Goal: Information Seeking & Learning: Learn about a topic

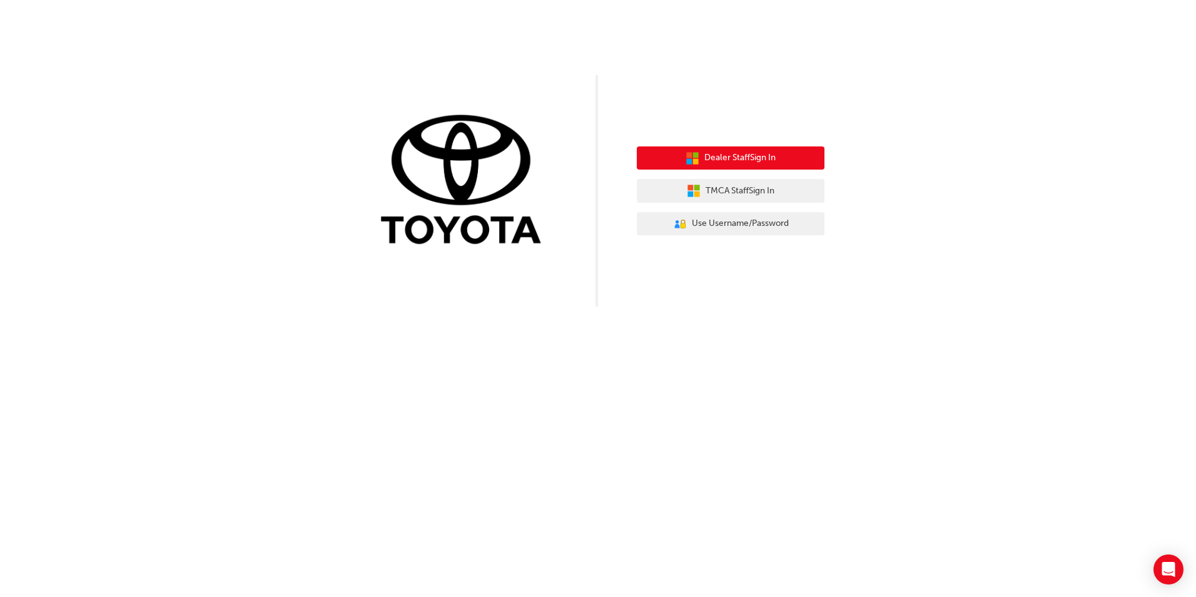
click at [739, 163] on span "Dealer Staff Sign In" at bounding box center [739, 158] width 71 height 14
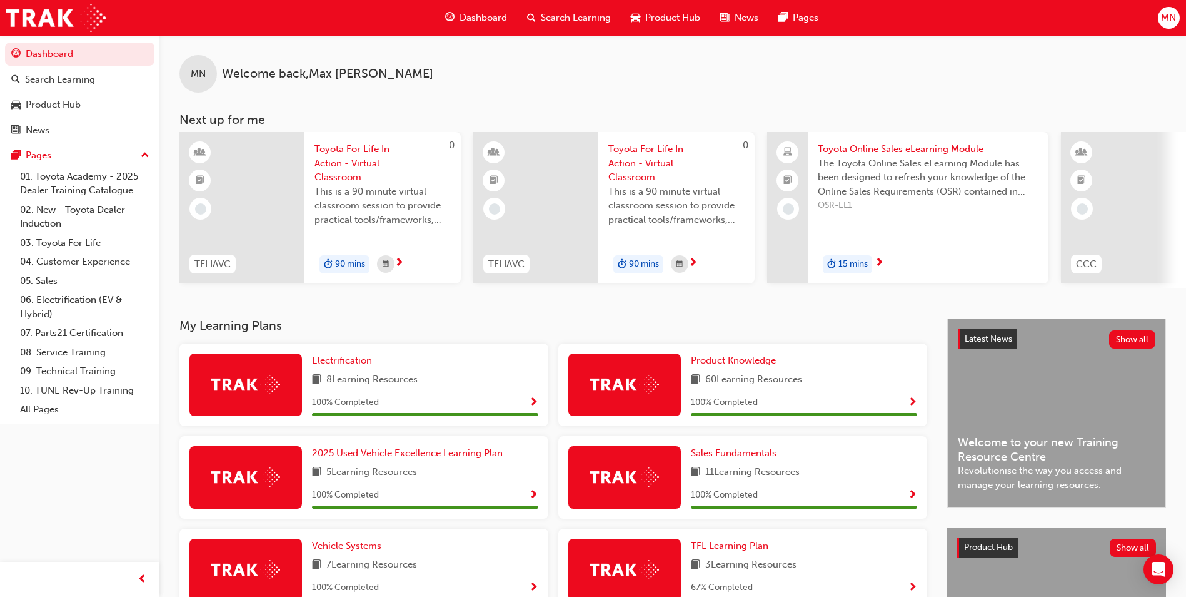
click at [488, 24] on span "Dashboard" at bounding box center [484, 18] width 48 height 14
click at [915, 407] on span "Show Progress" at bounding box center [912, 402] width 9 height 11
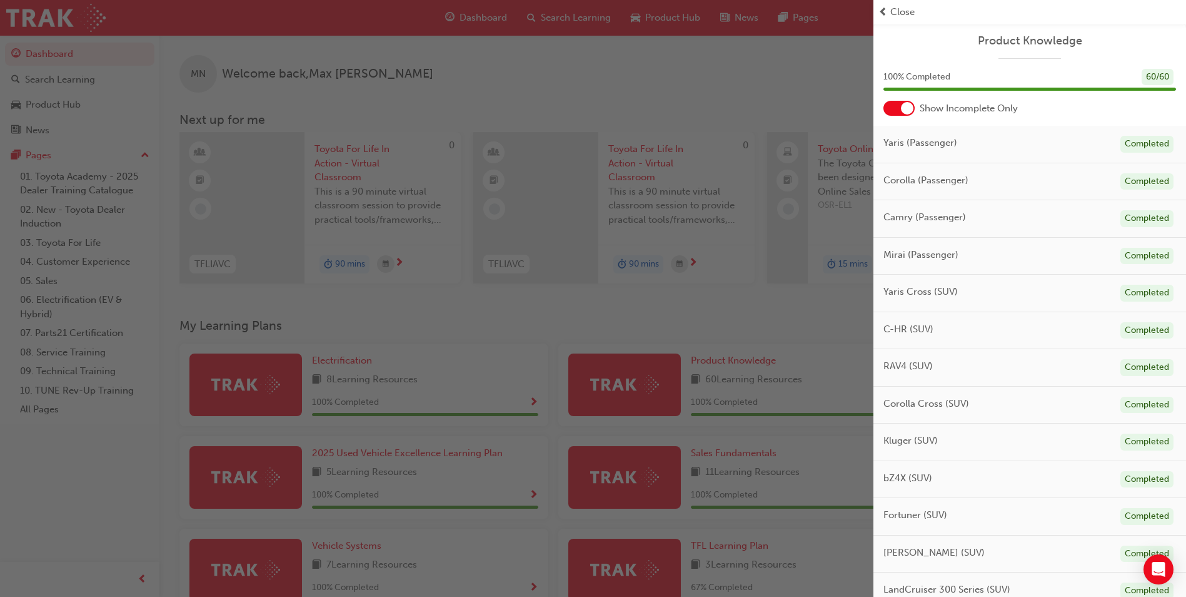
click at [894, 112] on div at bounding box center [899, 108] width 31 height 15
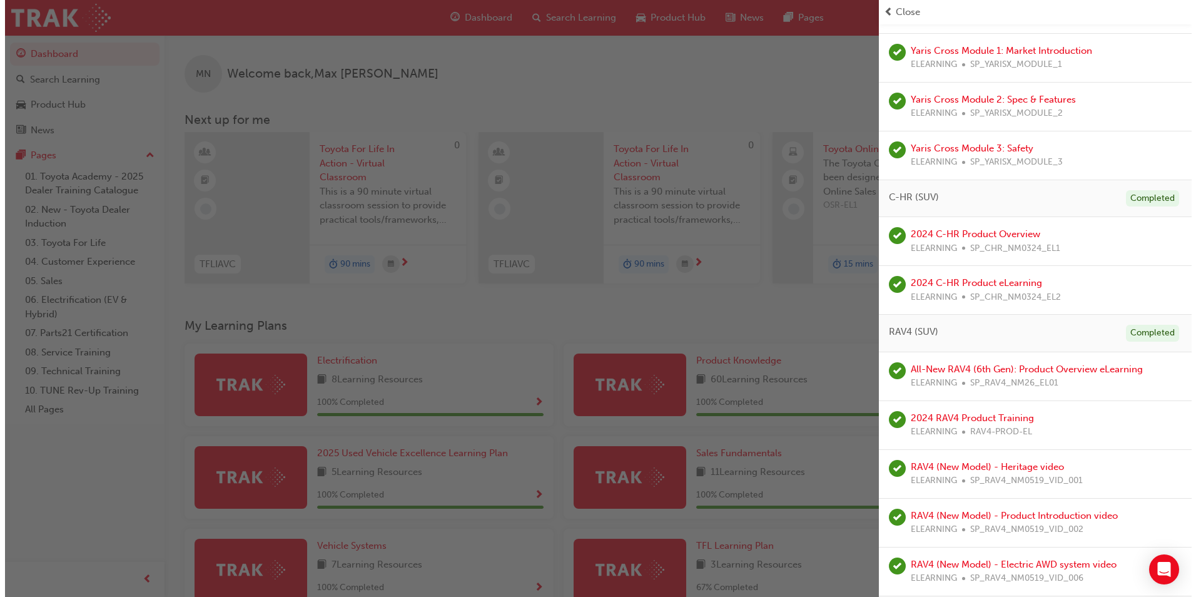
scroll to position [938, 0]
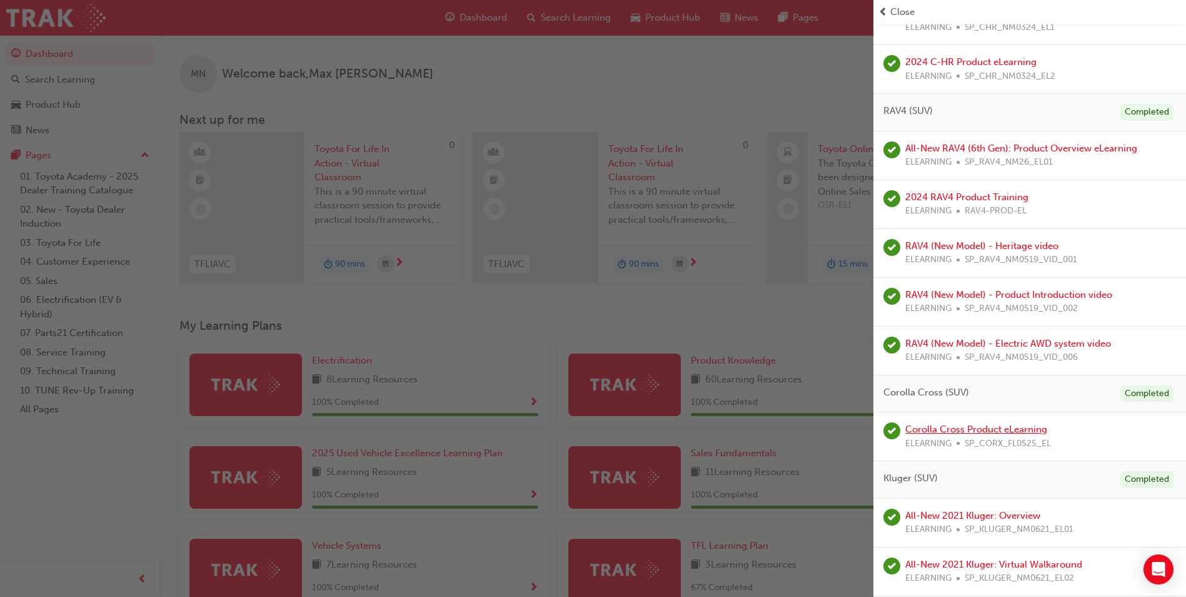
click at [1012, 432] on link "Corolla Cross Product eLearning" at bounding box center [977, 428] width 142 height 11
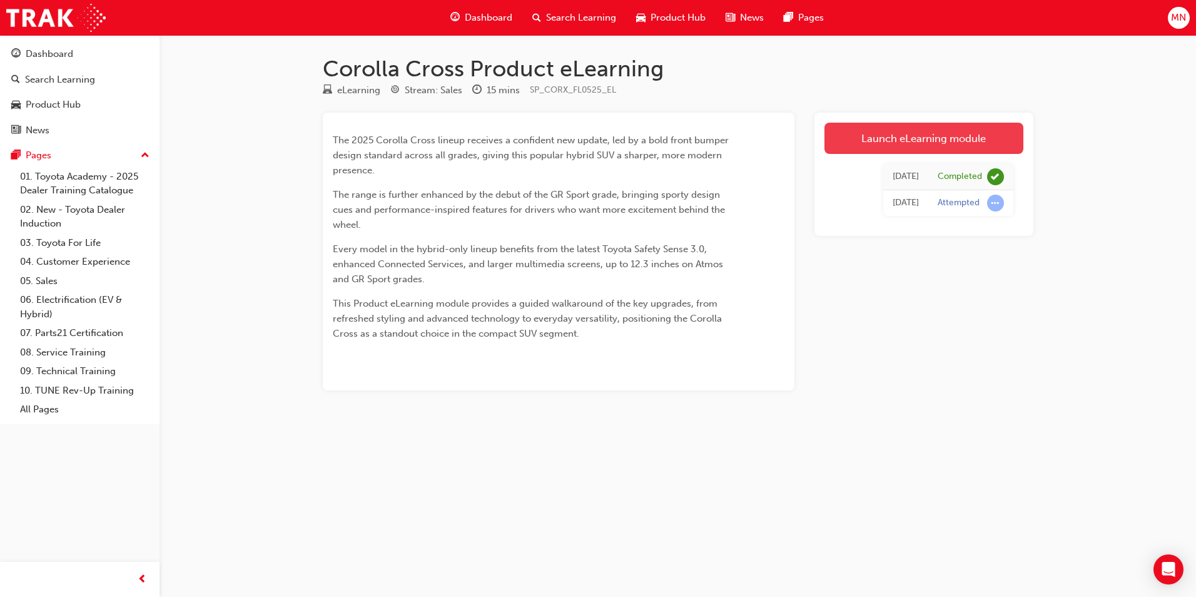
click at [855, 127] on link "Launch eLearning module" at bounding box center [923, 138] width 199 height 31
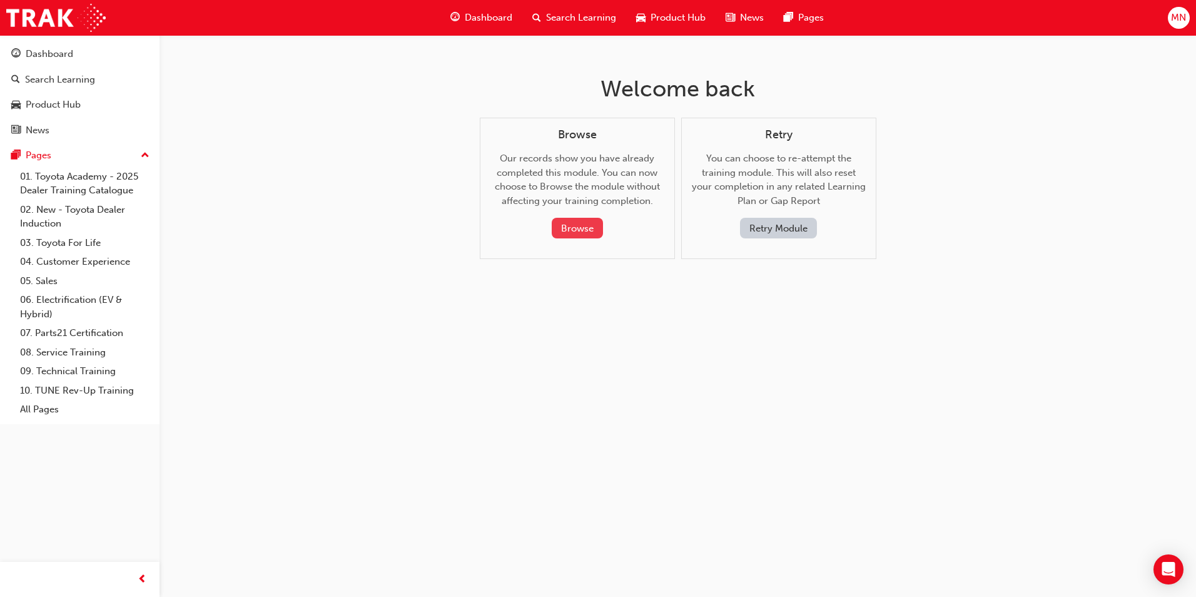
click at [591, 229] on button "Browse" at bounding box center [577, 228] width 51 height 21
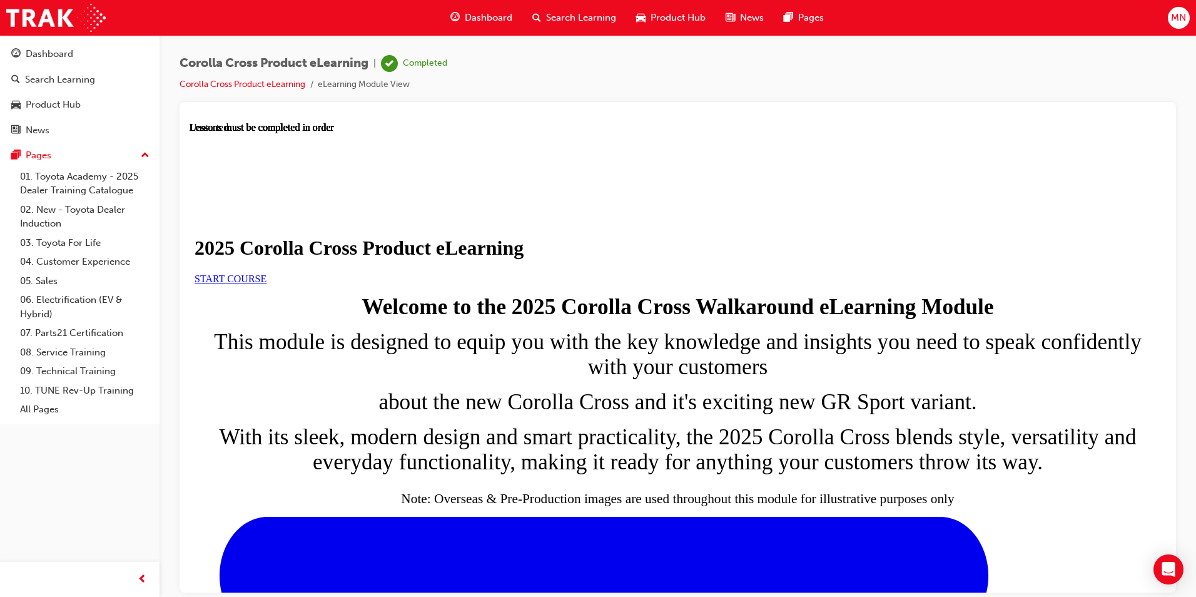
click at [266, 283] on link "START COURSE" at bounding box center [231, 278] width 72 height 11
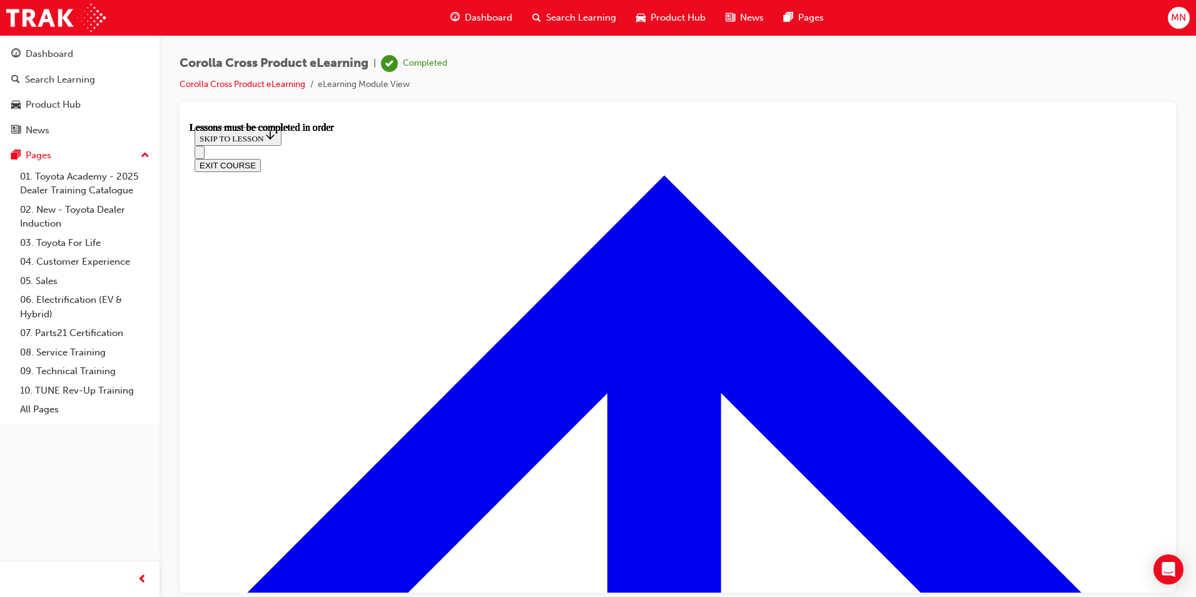
scroll to position [690, 0]
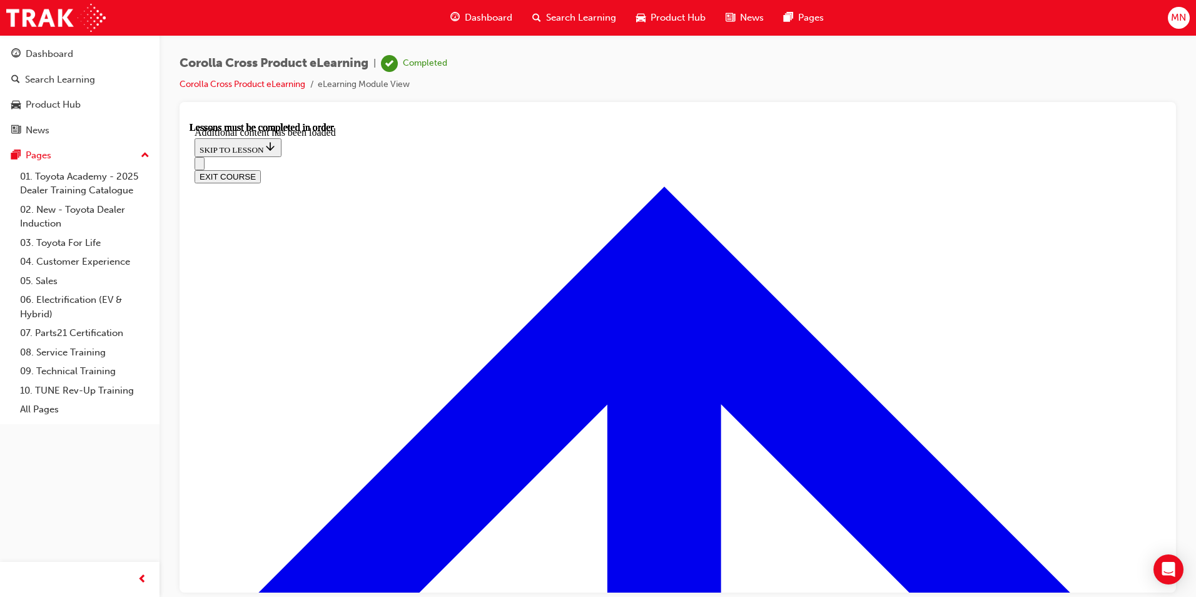
scroll to position [2078, 0]
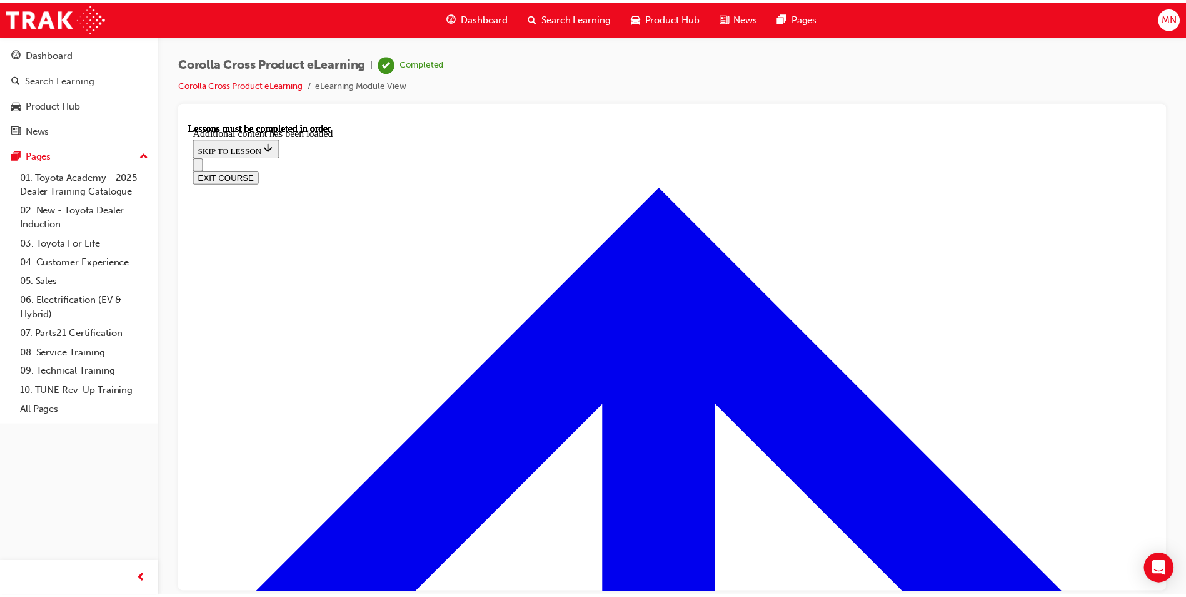
scroll to position [2329, 0]
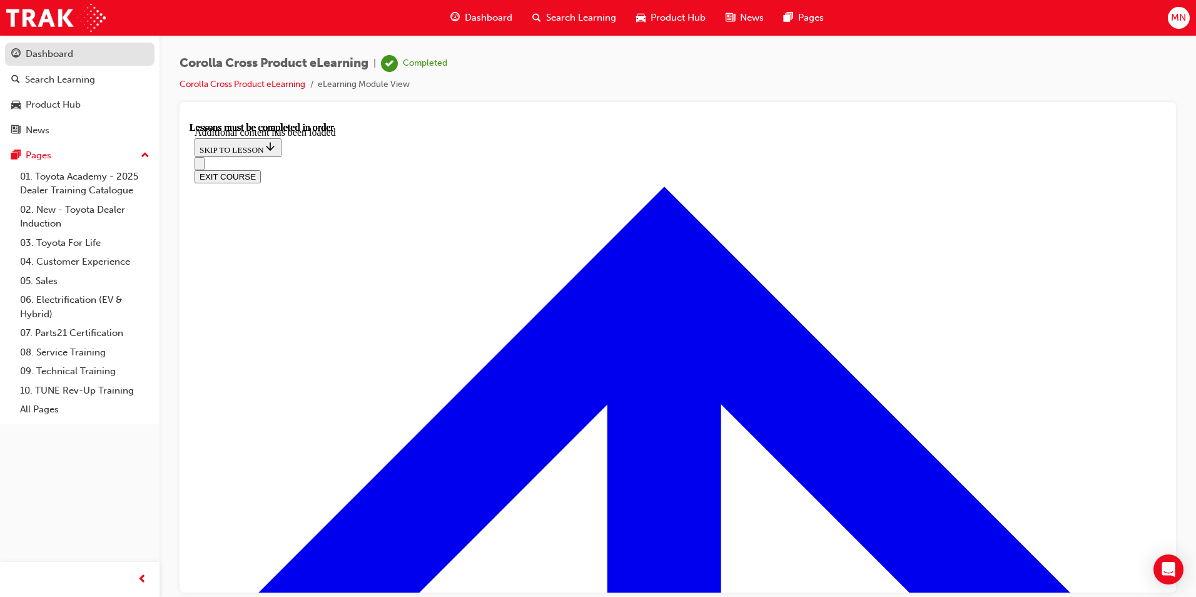
click at [62, 48] on div "Dashboard" at bounding box center [50, 54] width 48 height 14
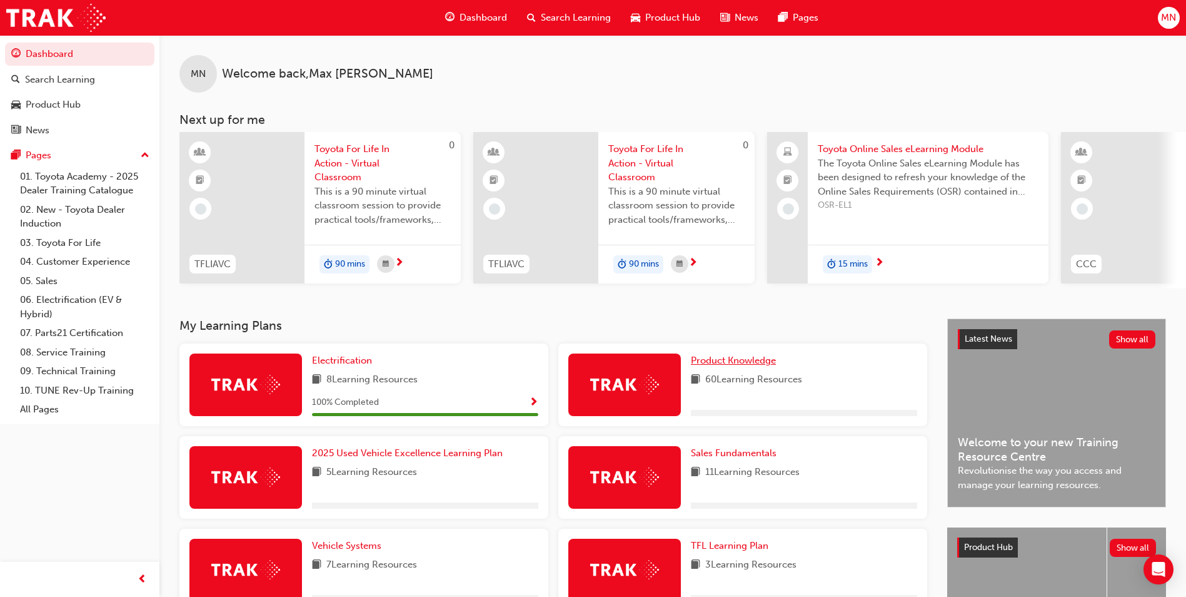
click at [741, 365] on span "Product Knowledge" at bounding box center [733, 360] width 85 height 11
